Goal: Task Accomplishment & Management: Manage account settings

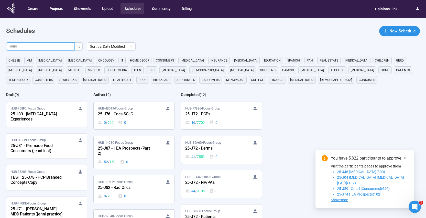
click at [43, 47] on input "text" at bounding box center [38, 47] width 58 height 6
type input "******"
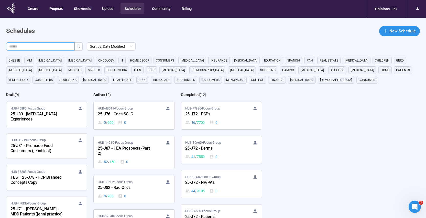
click at [67, 48] on input "text" at bounding box center [38, 47] width 58 height 6
paste input "******"
type input "******"
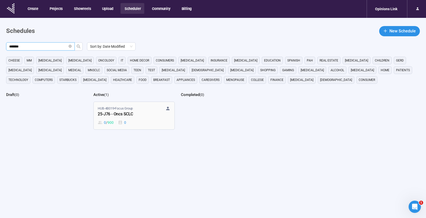
click at [146, 119] on div "HUB-4B019 • Focus Group 25-J76 - Oncs SCLC 0 / 900 0" at bounding box center [134, 115] width 72 height 19
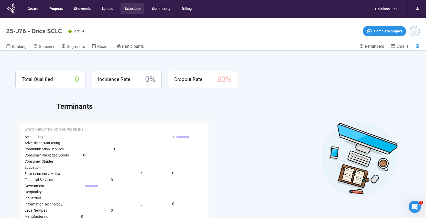
click at [413, 30] on icon "more" at bounding box center [414, 31] width 7 height 7
click at [45, 47] on span "Screener" at bounding box center [47, 46] width 16 height 5
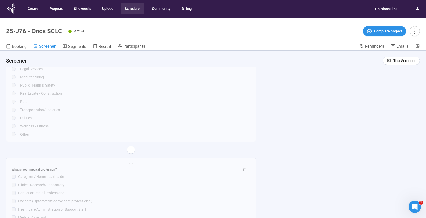
scroll to position [1071, 0]
click at [394, 61] on span "Test Screener" at bounding box center [404, 61] width 22 height 6
click at [395, 86] on link "Test screener" at bounding box center [393, 87] width 21 height 4
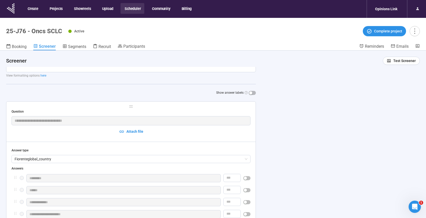
scroll to position [144, 0]
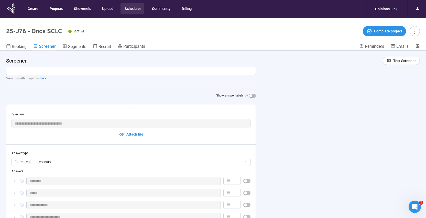
click at [183, 109] on span "holder" at bounding box center [131, 110] width 239 height 4
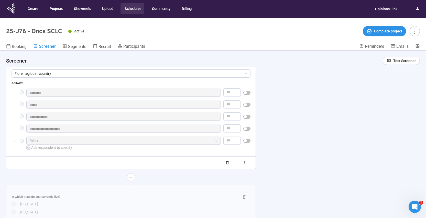
scroll to position [247, 0]
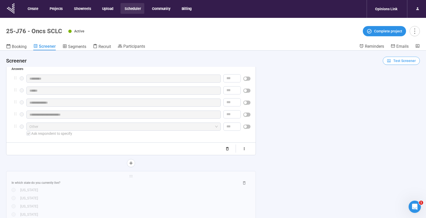
click at [401, 63] on span "Test Screener" at bounding box center [404, 61] width 22 height 6
click at [392, 88] on link "Test screener" at bounding box center [393, 87] width 21 height 4
click at [244, 153] on button "button" at bounding box center [244, 149] width 13 height 8
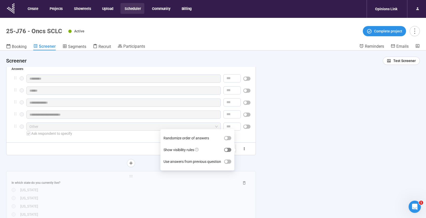
click at [230, 151] on span "button" at bounding box center [227, 150] width 7 height 4
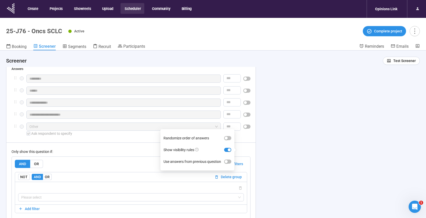
click at [289, 145] on div "**********" at bounding box center [213, 144] width 426 height 186
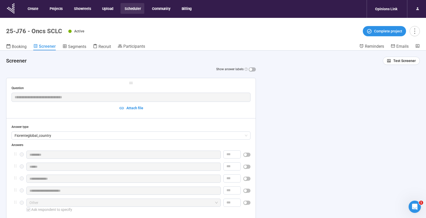
scroll to position [165, 0]
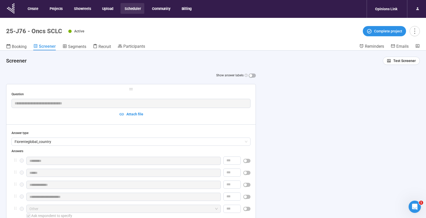
click at [141, 91] on div "**********" at bounding box center [130, 207] width 249 height 247
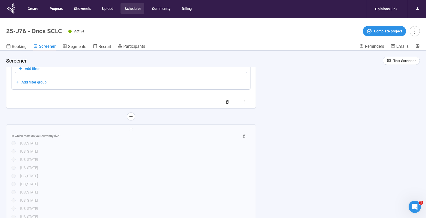
scroll to position [357, 0]
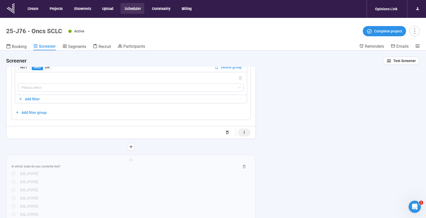
click at [246, 133] on icon "button" at bounding box center [244, 132] width 4 height 4
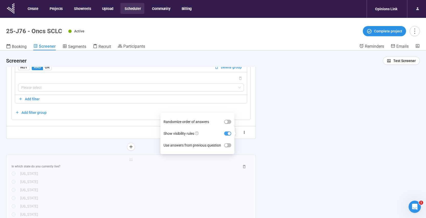
click at [227, 134] on span "button" at bounding box center [227, 134] width 7 height 4
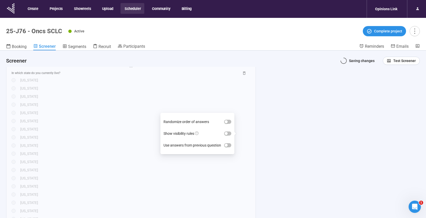
click at [275, 136] on div "**********" at bounding box center [213, 144] width 426 height 186
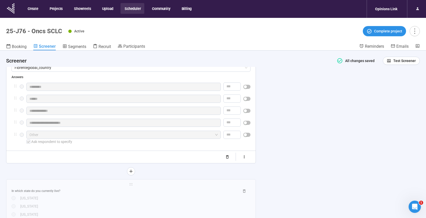
scroll to position [239, 0]
click at [127, 156] on div "Randomize order of answers Show visibility rules Use answers from previous ques…" at bounding box center [131, 157] width 239 height 8
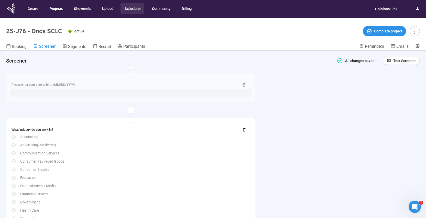
scroll to position [842, 0]
click at [179, 152] on div "Communication Services" at bounding box center [135, 153] width 230 height 6
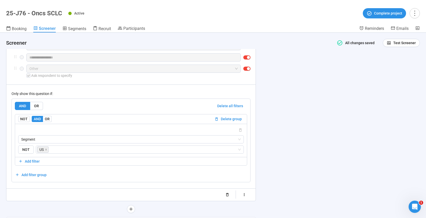
scroll to position [1093, 0]
click at [242, 196] on icon "button" at bounding box center [244, 194] width 4 height 4
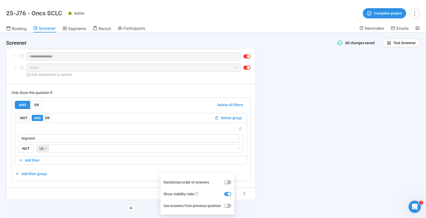
click at [226, 194] on span "button" at bounding box center [227, 194] width 7 height 4
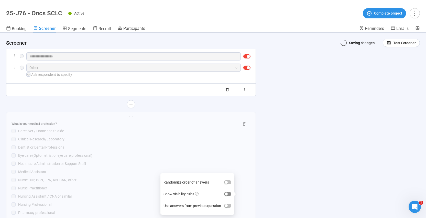
click at [226, 194] on button "Show visibility rules" at bounding box center [227, 194] width 7 height 4
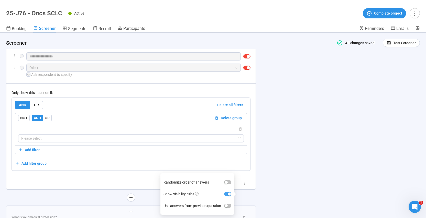
click at [227, 194] on button "Show visibility rules" at bounding box center [227, 194] width 7 height 4
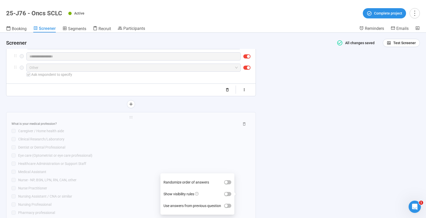
click at [298, 162] on div "**********" at bounding box center [213, 126] width 426 height 186
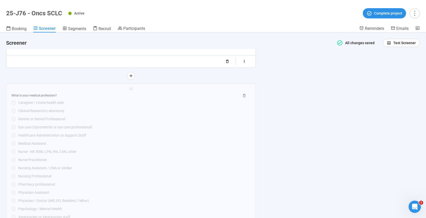
scroll to position [1197, 0]
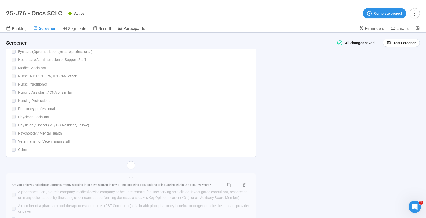
click at [222, 140] on div "Veterinarian or Veterinarian staff" at bounding box center [134, 142] width 232 height 6
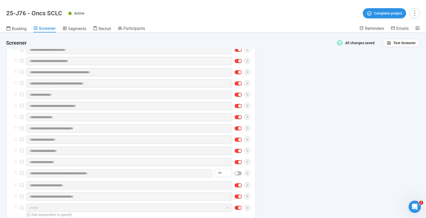
scroll to position [1120, 0]
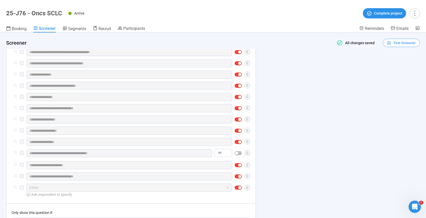
click at [393, 43] on span "Test Screener" at bounding box center [404, 43] width 22 height 6
click at [398, 69] on link "Test screener" at bounding box center [393, 69] width 21 height 4
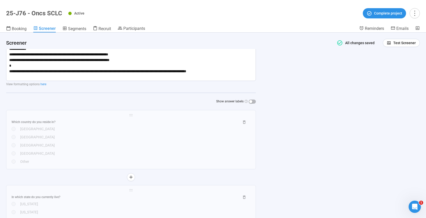
scroll to position [122, 0]
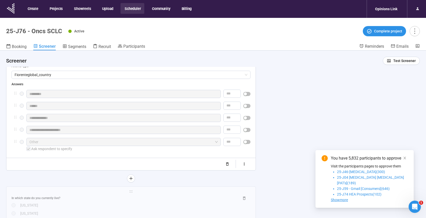
scroll to position [250, 0]
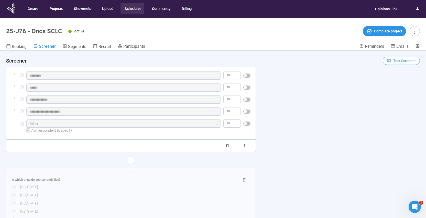
click at [401, 63] on span "Test Screener" at bounding box center [404, 61] width 22 height 6
click at [392, 87] on link "Test screener" at bounding box center [393, 87] width 21 height 4
click at [401, 60] on span "Test Screener" at bounding box center [404, 61] width 22 height 6
click at [396, 89] on link "Test screener" at bounding box center [393, 87] width 21 height 4
click at [414, 31] on icon "more" at bounding box center [414, 31] width 7 height 7
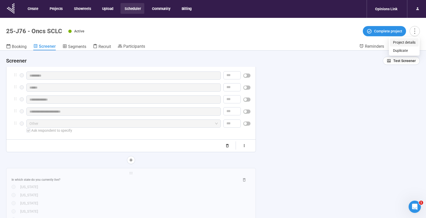
click at [411, 41] on span "Project details" at bounding box center [404, 43] width 22 height 6
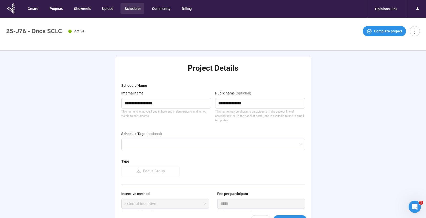
type textarea "**********"
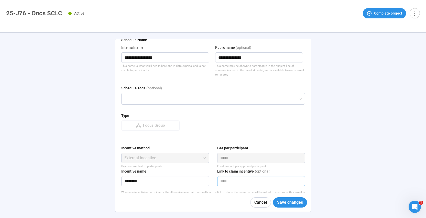
scroll to position [56, 0]
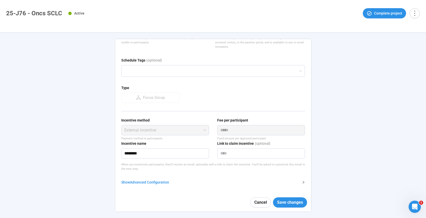
click at [163, 184] on div "Show Advanced Configuration" at bounding box center [209, 183] width 177 height 6
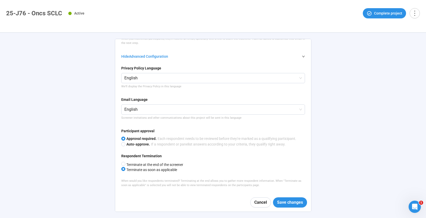
scroll to position [190, 0]
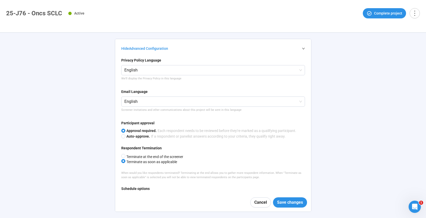
click at [372, 122] on div "**********" at bounding box center [213, 126] width 426 height 186
